Goal: Find specific page/section: Find specific page/section

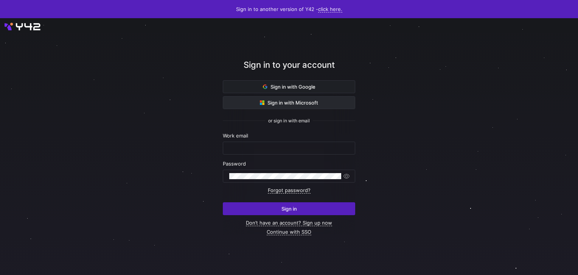
type input "[EMAIL_ADDRESS][DOMAIN_NAME]"
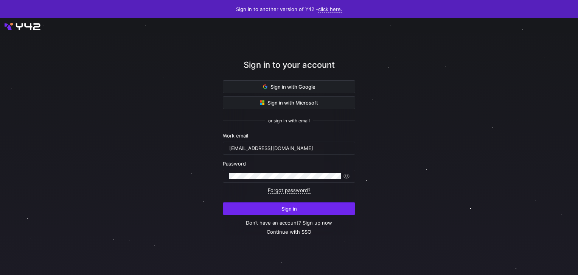
click at [265, 204] on span "submit" at bounding box center [289, 208] width 132 height 12
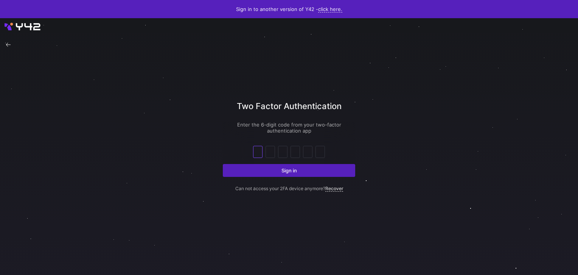
type input "5"
type input "7"
type input "0"
type input "2"
type input "6"
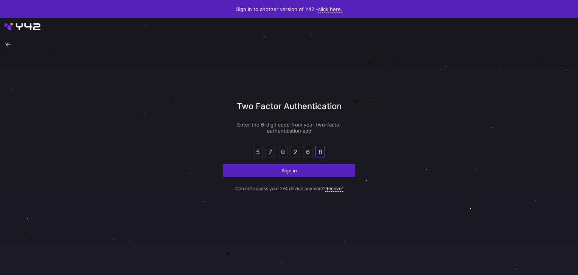
type input "8"
click at [223, 164] on button "Sign in" at bounding box center [289, 170] width 132 height 13
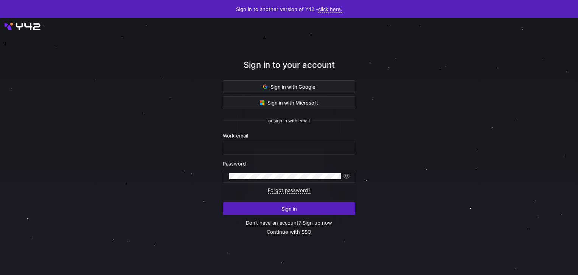
type input "[EMAIL_ADDRESS][DOMAIN_NAME]"
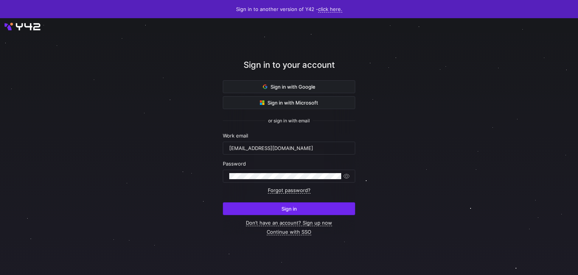
click at [283, 203] on span "submit" at bounding box center [289, 208] width 132 height 12
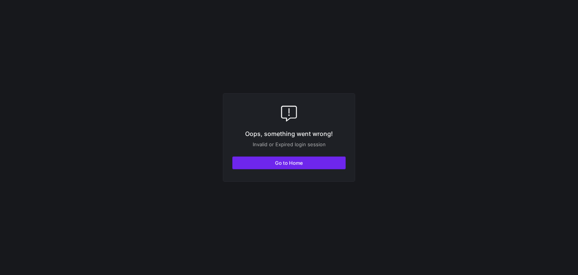
click at [319, 160] on span "button" at bounding box center [289, 163] width 113 height 12
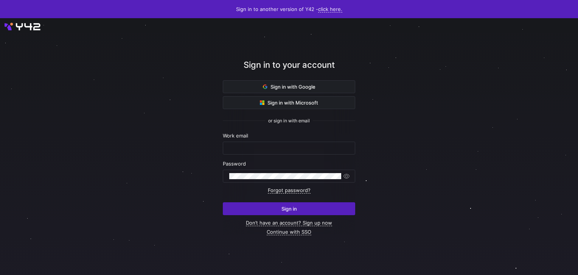
type input "[EMAIL_ADDRESS][DOMAIN_NAME]"
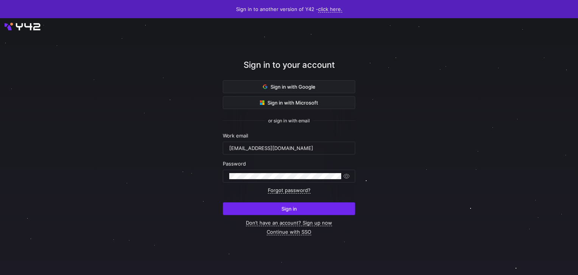
click at [256, 207] on span "submit" at bounding box center [289, 208] width 132 height 12
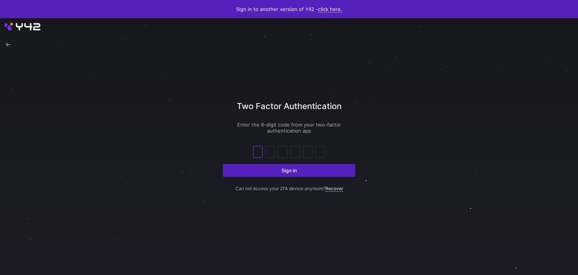
type input "3"
type input "8"
type input "6"
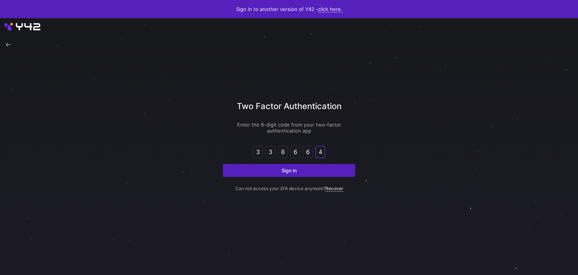
type input "4"
click at [223, 164] on button "Sign in" at bounding box center [289, 170] width 132 height 13
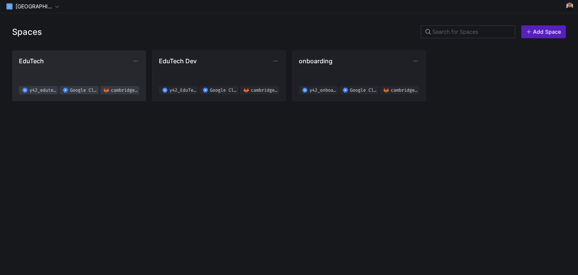
click at [54, 72] on span "EduTech y42_edutech_02f619b8d4e94d2ab8830fef0a38a076 Google Cloud Storage [GEOG…" at bounding box center [79, 75] width 120 height 37
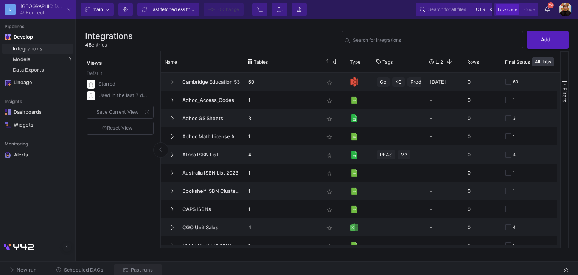
click at [140, 268] on span "Past runs" at bounding box center [142, 270] width 22 height 6
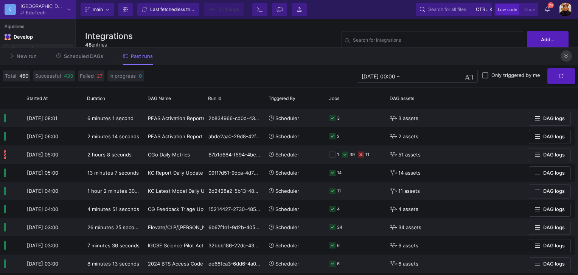
click at [571, 58] on button at bounding box center [566, 55] width 11 height 11
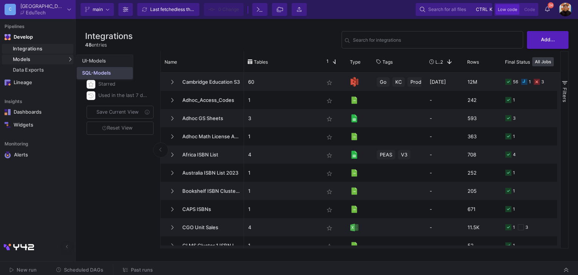
click at [91, 73] on div "SQL-Models" at bounding box center [96, 73] width 29 height 6
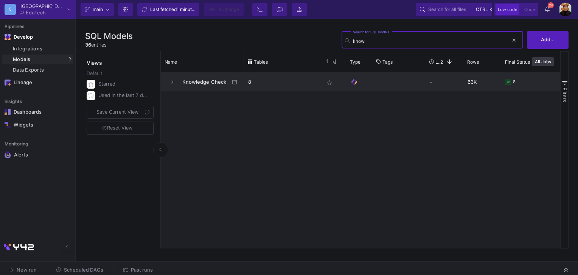
type input "know"
click at [200, 83] on span "Knowledge_Check" at bounding box center [204, 82] width 52 height 18
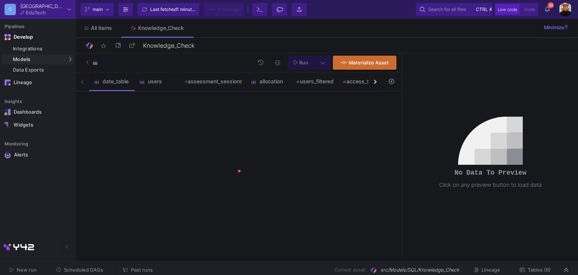
click at [378, 83] on button "button" at bounding box center [376, 81] width 14 height 19
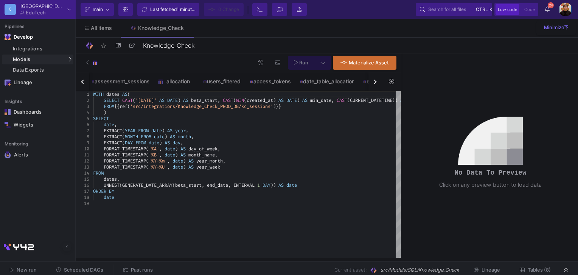
click at [378, 83] on button "button" at bounding box center [376, 81] width 14 height 19
click at [378, 83] on div "date_table users assessment_sessions allocation users_filtered access_tokens da…" at bounding box center [229, 81] width 307 height 19
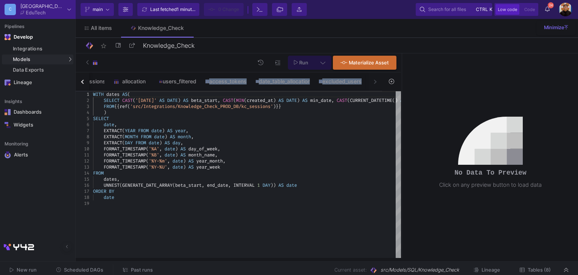
drag, startPoint x: 378, startPoint y: 83, endPoint x: 341, endPoint y: 91, distance: 38.3
click at [341, 91] on div "date_table users assessment_sessions allocation users_filtered access_tokens da…" at bounding box center [229, 81] width 307 height 19
click at [339, 86] on div "excluded_users" at bounding box center [341, 81] width 52 height 18
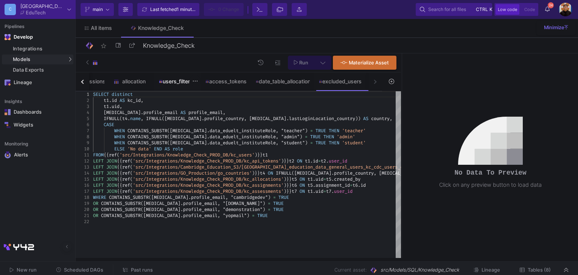
click at [182, 86] on div "users_filtered" at bounding box center [177, 81] width 47 height 18
